Goal: Communication & Community: Answer question/provide support

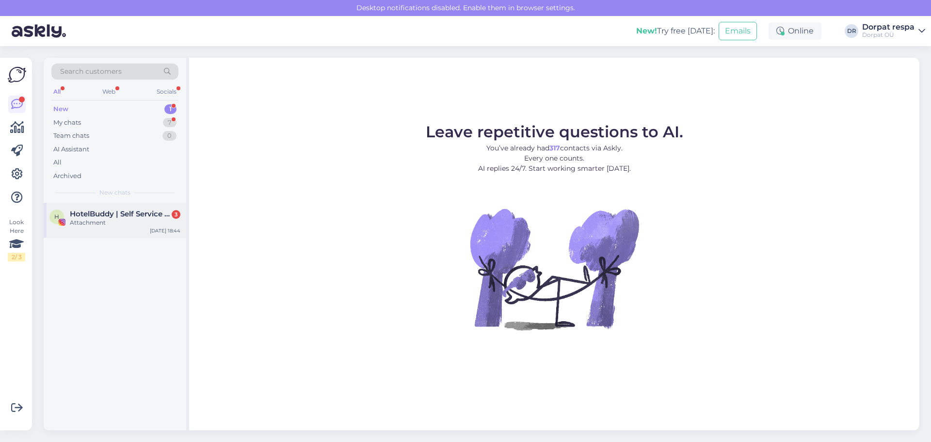
click at [95, 214] on span "HotelBuddy | Self Service App for Hotel Guests" at bounding box center [120, 214] width 101 height 9
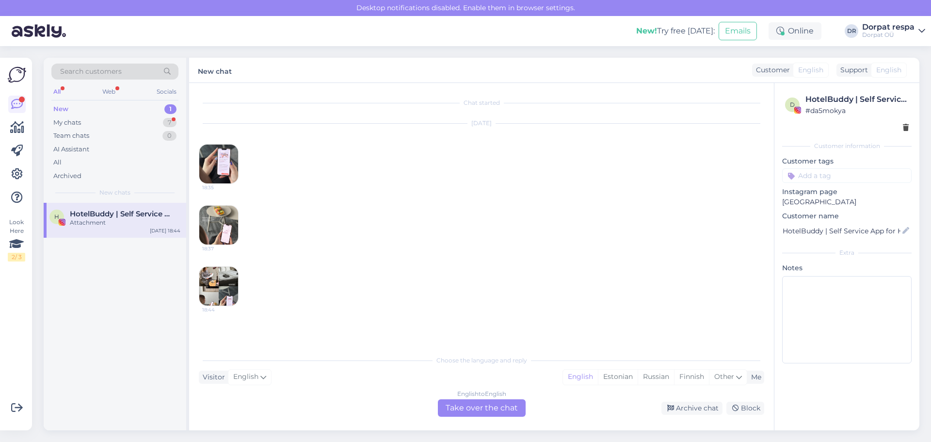
click at [214, 167] on img at bounding box center [218, 164] width 39 height 39
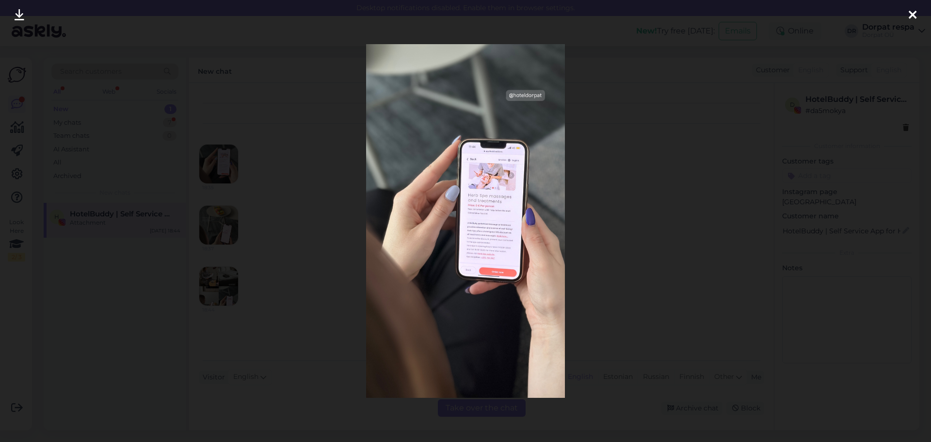
click at [281, 192] on div at bounding box center [465, 221] width 931 height 442
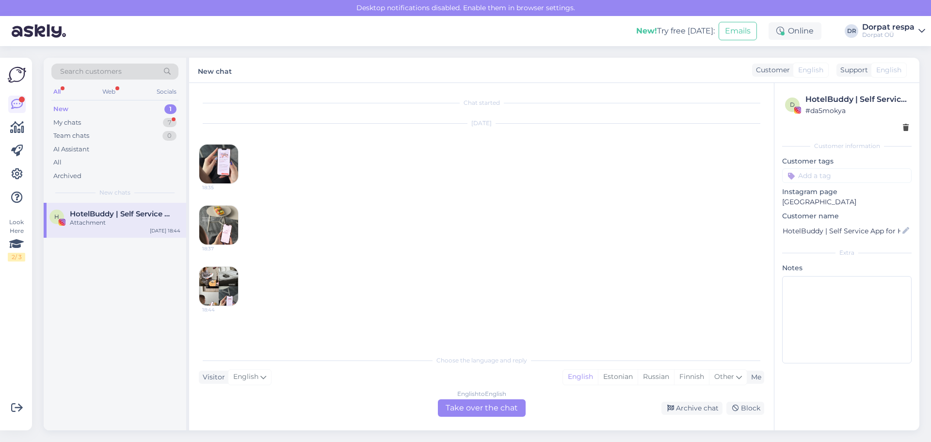
click at [228, 223] on img at bounding box center [218, 225] width 39 height 39
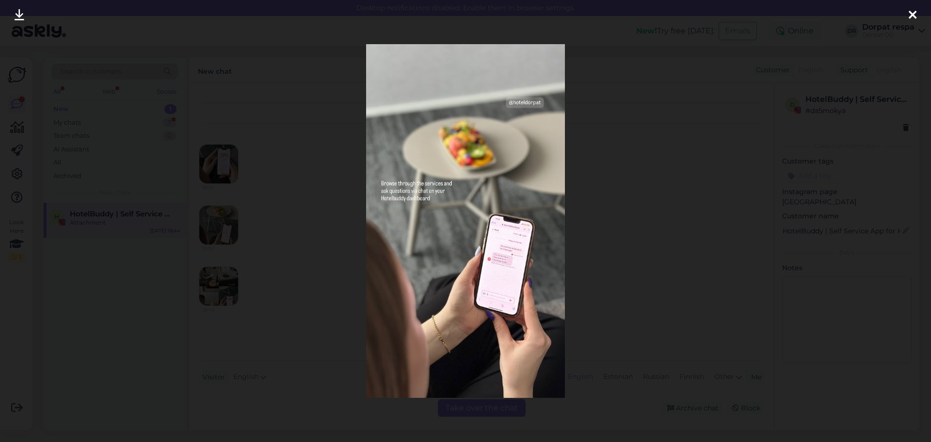
click at [193, 185] on div at bounding box center [465, 221] width 931 height 442
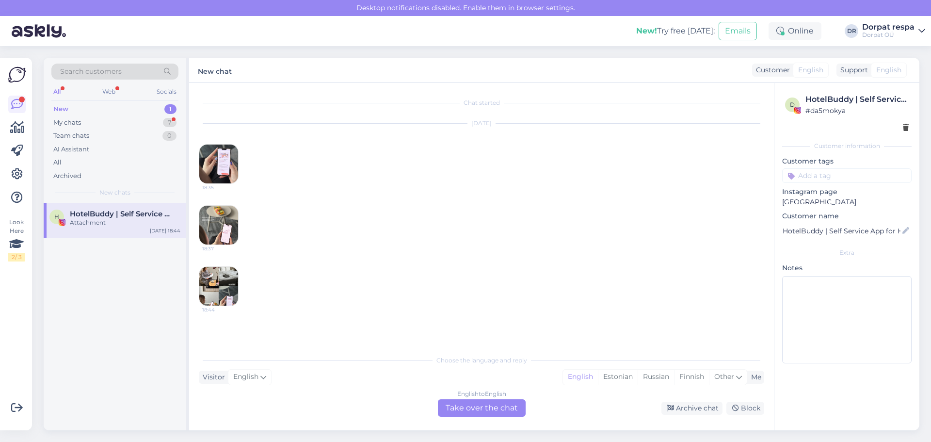
click at [96, 111] on div "New 1" at bounding box center [114, 109] width 127 height 14
click at [98, 124] on div "My chats 7" at bounding box center [114, 123] width 127 height 14
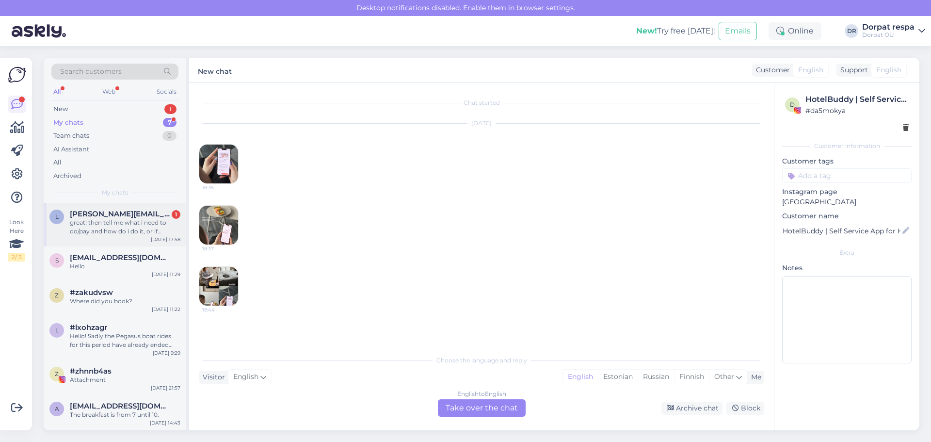
click at [130, 229] on div "great! then tell me what i need to do/pay and how do i do it, or if everything …" at bounding box center [125, 226] width 111 height 17
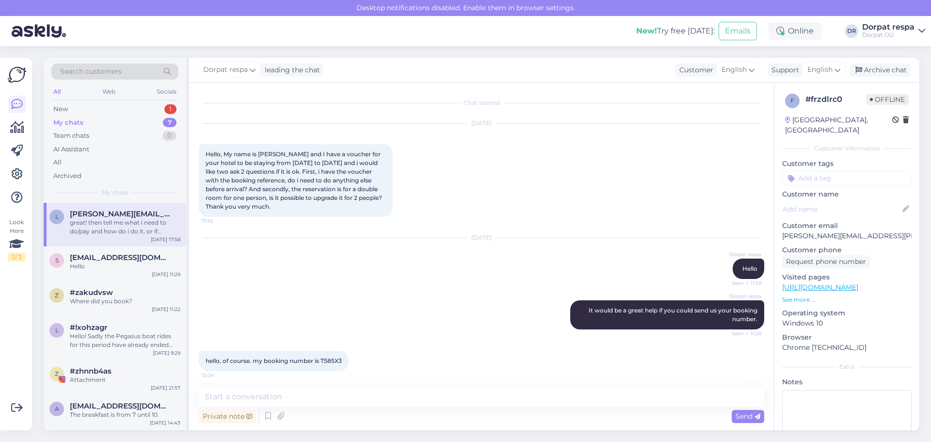
scroll to position [282, 0]
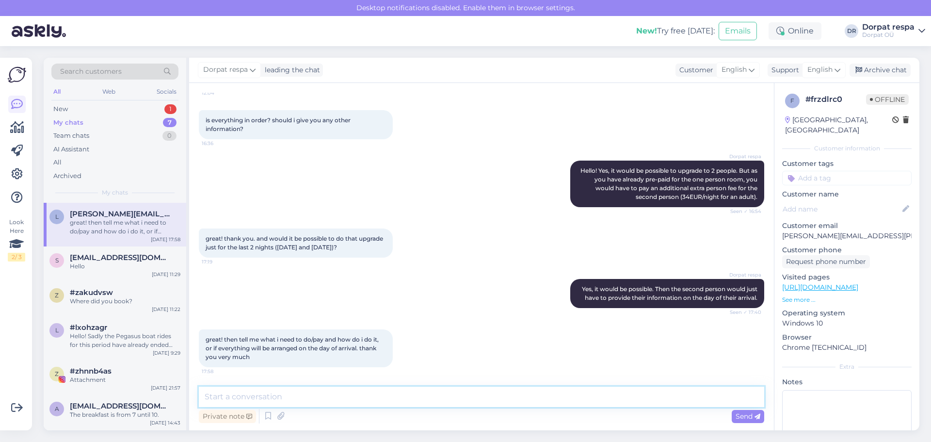
click at [355, 388] on textarea at bounding box center [481, 397] width 565 height 20
type textarea "You can pay on spot when checking in for the extra person"
click at [737, 412] on span "Send" at bounding box center [748, 416] width 25 height 9
